Goal: Task Accomplishment & Management: Manage account settings

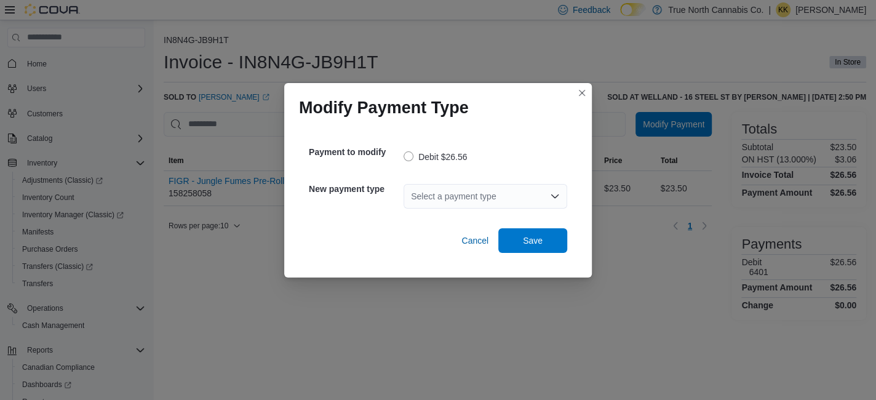
click at [547, 191] on div "Select a payment type" at bounding box center [486, 196] width 164 height 25
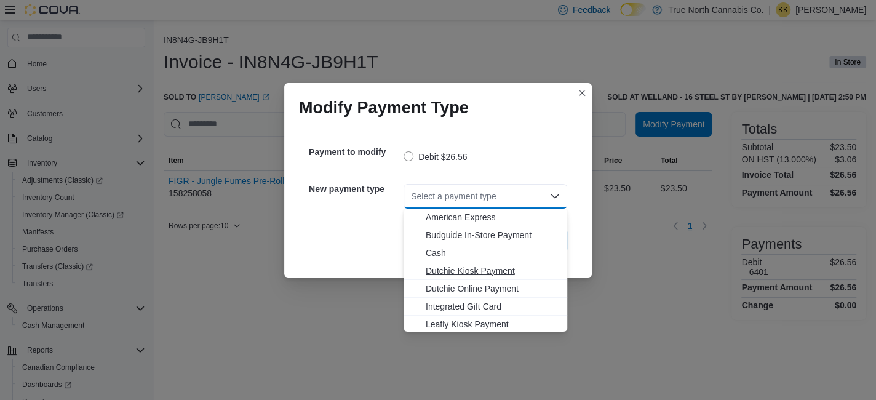
scroll to position [73, 0]
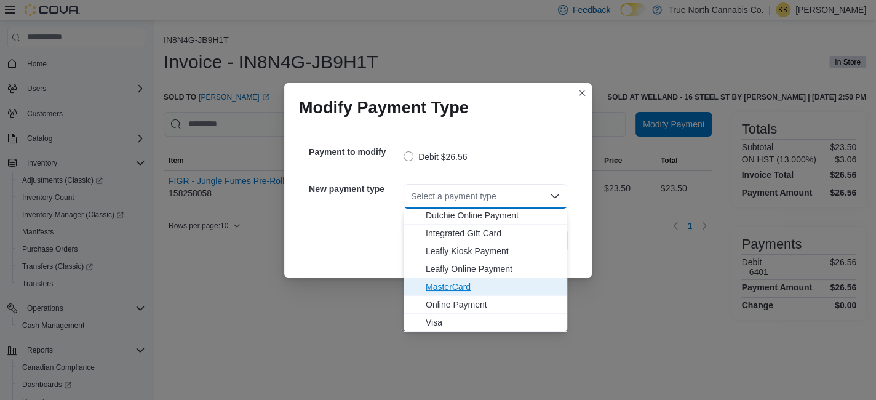
click at [464, 285] on span "MasterCard" at bounding box center [493, 287] width 134 height 12
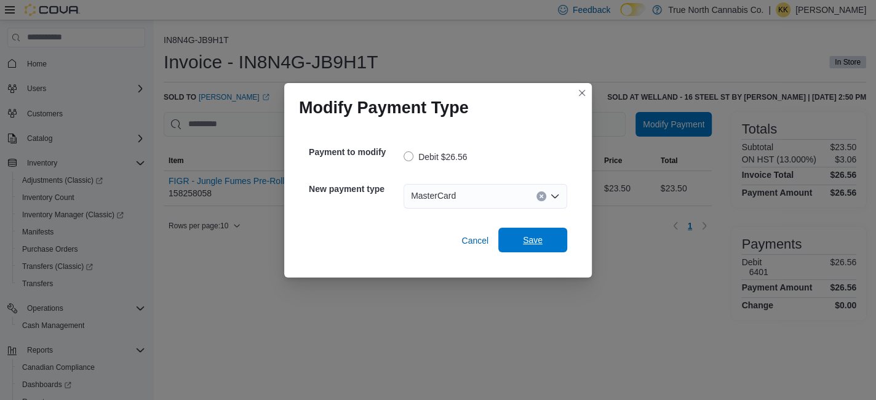
click at [532, 237] on span "Save" at bounding box center [533, 240] width 20 height 12
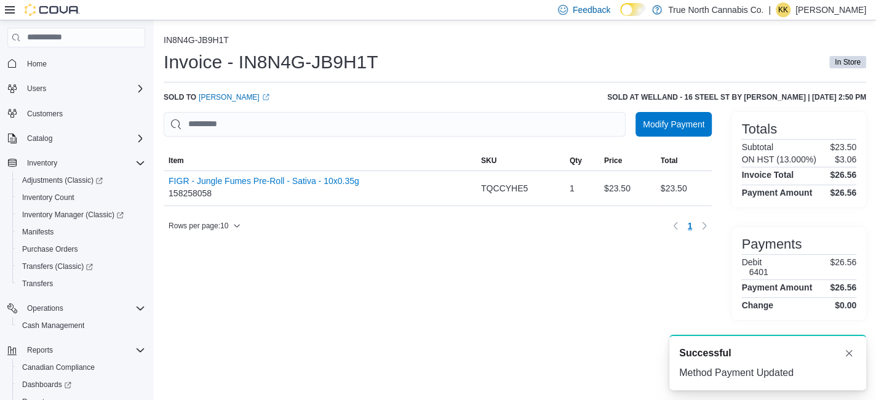
scroll to position [0, 0]
